Goal: Task Accomplishment & Management: Manage account settings

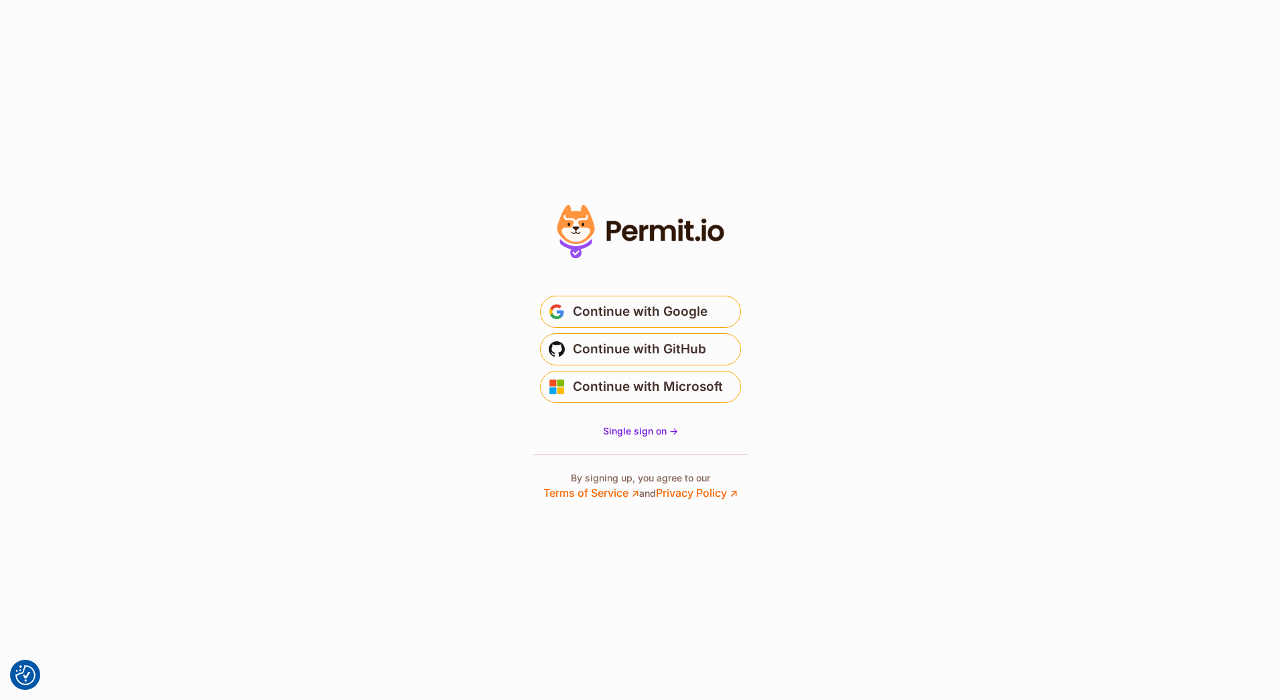
click at [325, 214] on section "Or" at bounding box center [640, 350] width 1281 height 700
